Goal: Find specific page/section: Find specific page/section

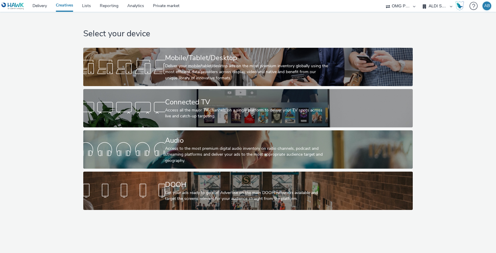
click at [441, 8] on select "A. Nattermann (OMG I+A) Aldi Nord (OMG I+A) ALDI Süd (OMG I+A) Audi Berlin (OMG…" at bounding box center [437, 6] width 35 height 12
select select "491a0746-e20e-4106-832b-22d0456ef05d"
click at [420, 0] on select "A. Nattermann (OMG I+A) Aldi Nord (OMG I+A) ALDI Süd (OMG I+A) Audi Berlin (OMG…" at bounding box center [437, 6] width 35 height 12
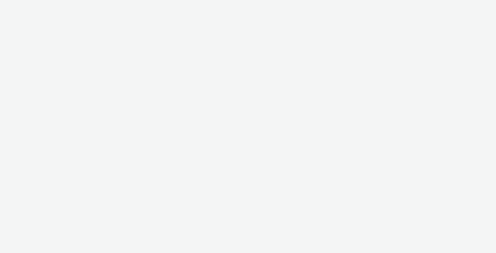
select select "491a0746-e20e-4106-832b-22d0456ef05d"
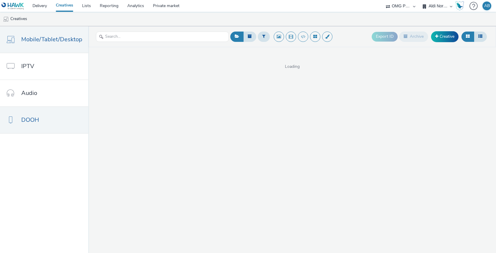
click at [52, 122] on link "DOOH" at bounding box center [44, 120] width 88 height 27
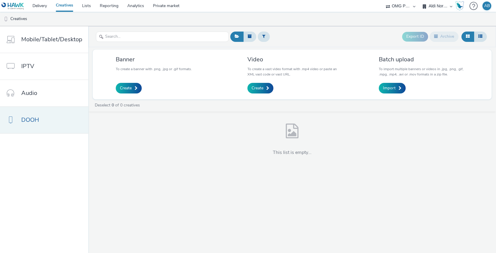
click at [41, 120] on link "DOOH" at bounding box center [44, 120] width 88 height 27
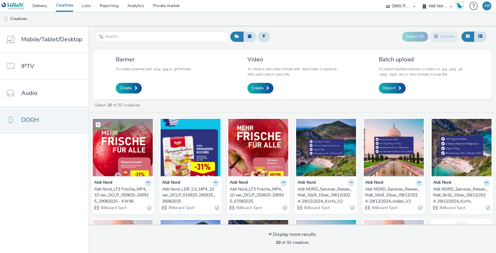
click at [119, 158] on img at bounding box center [123, 148] width 60 height 58
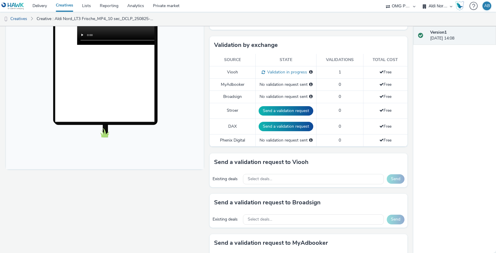
scroll to position [141, 0]
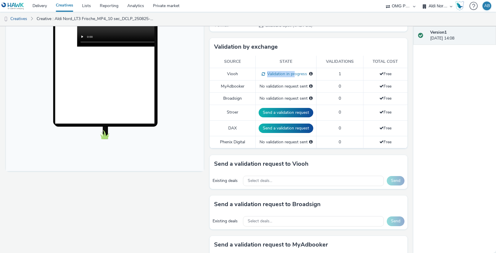
drag, startPoint x: 267, startPoint y: 72, endPoint x: 296, endPoint y: 72, distance: 28.6
click at [295, 72] on span "Validation in progress" at bounding box center [286, 74] width 42 height 6
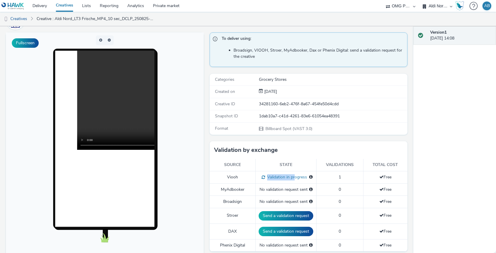
scroll to position [0, 0]
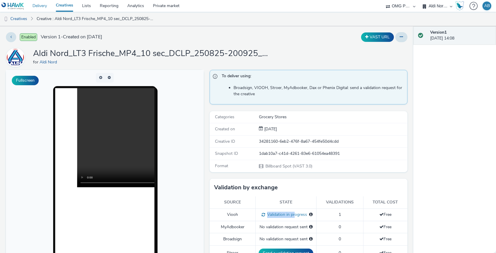
click at [40, 9] on link "Delivery" at bounding box center [39, 6] width 23 height 12
